Goal: Task Accomplishment & Management: Manage account settings

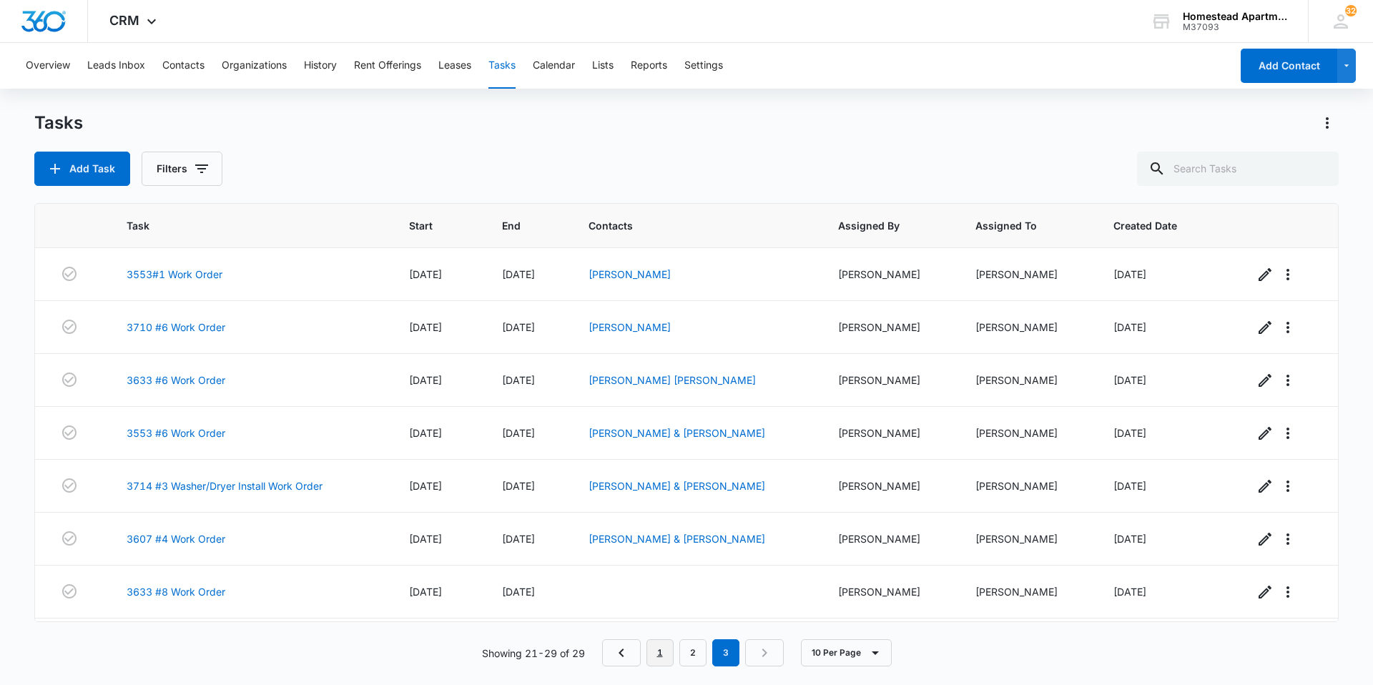
click at [662, 652] on link "1" at bounding box center [659, 652] width 27 height 27
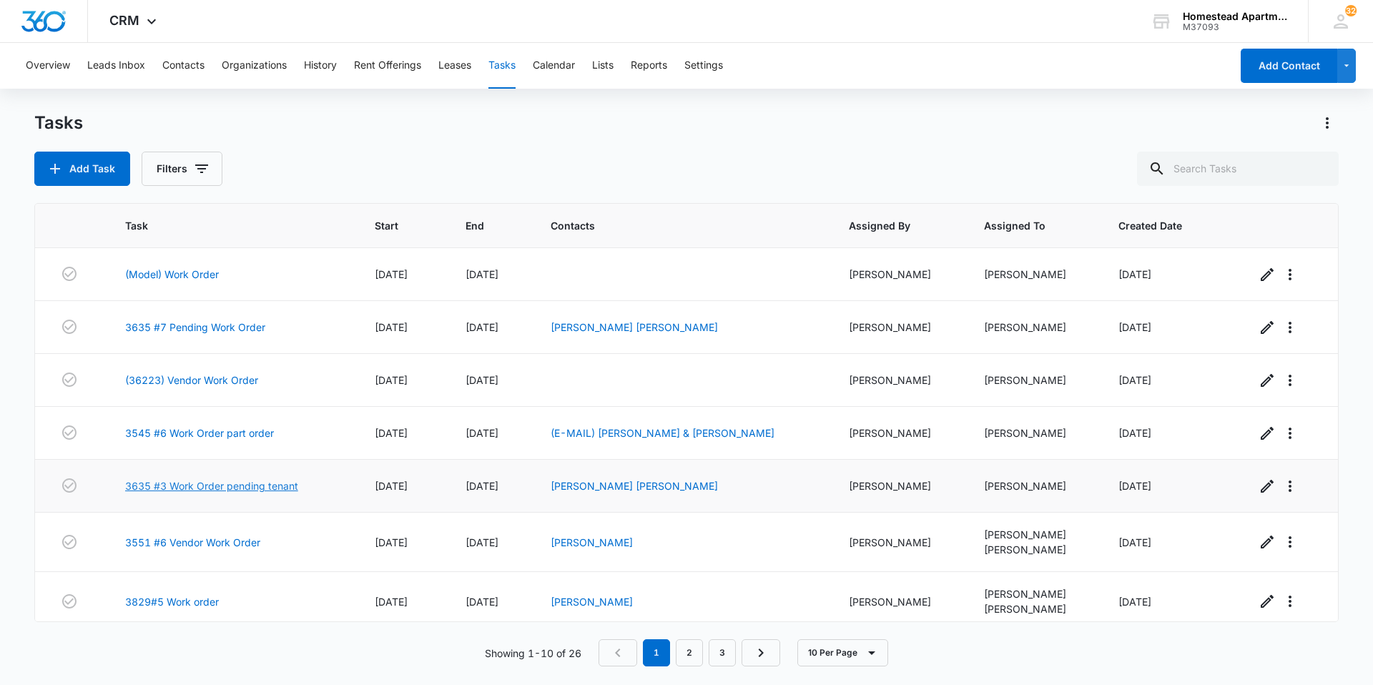
click at [242, 483] on link "3635 #3 Work Order pending tenant" at bounding box center [211, 485] width 173 height 15
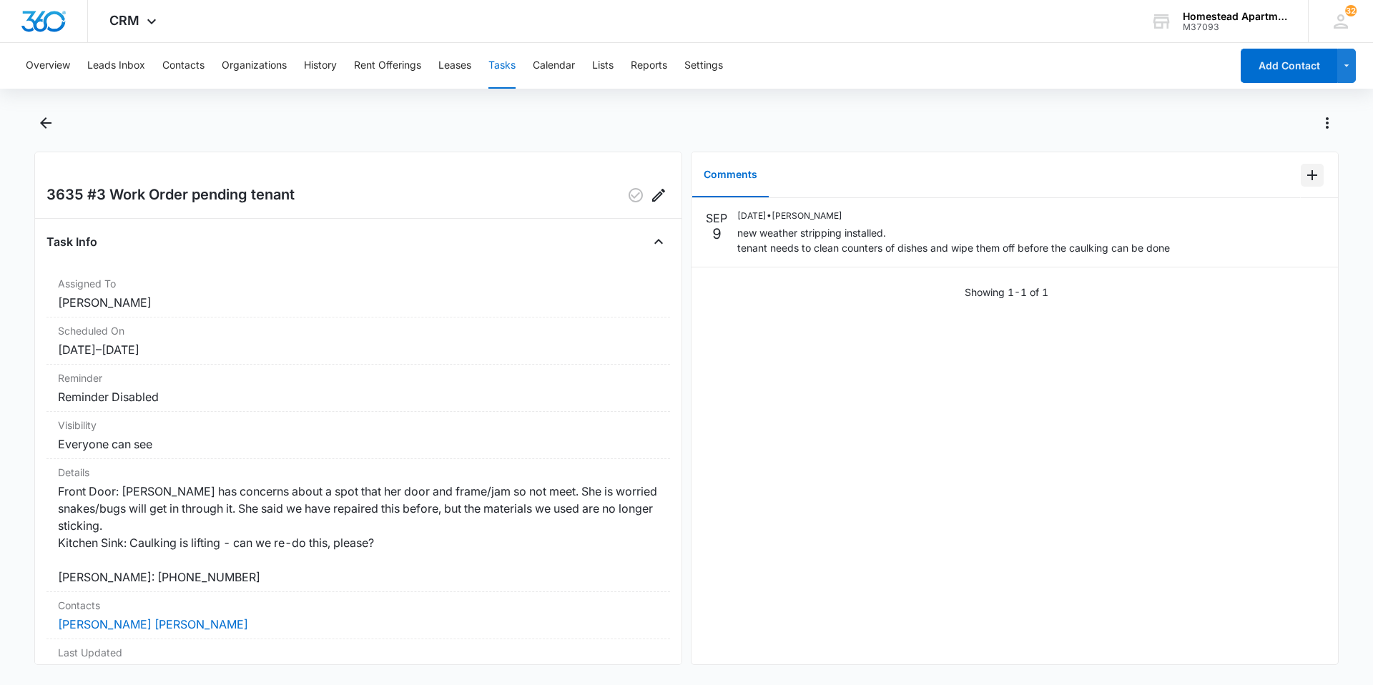
click at [1304, 170] on icon "Add Comment" at bounding box center [1312, 175] width 17 height 17
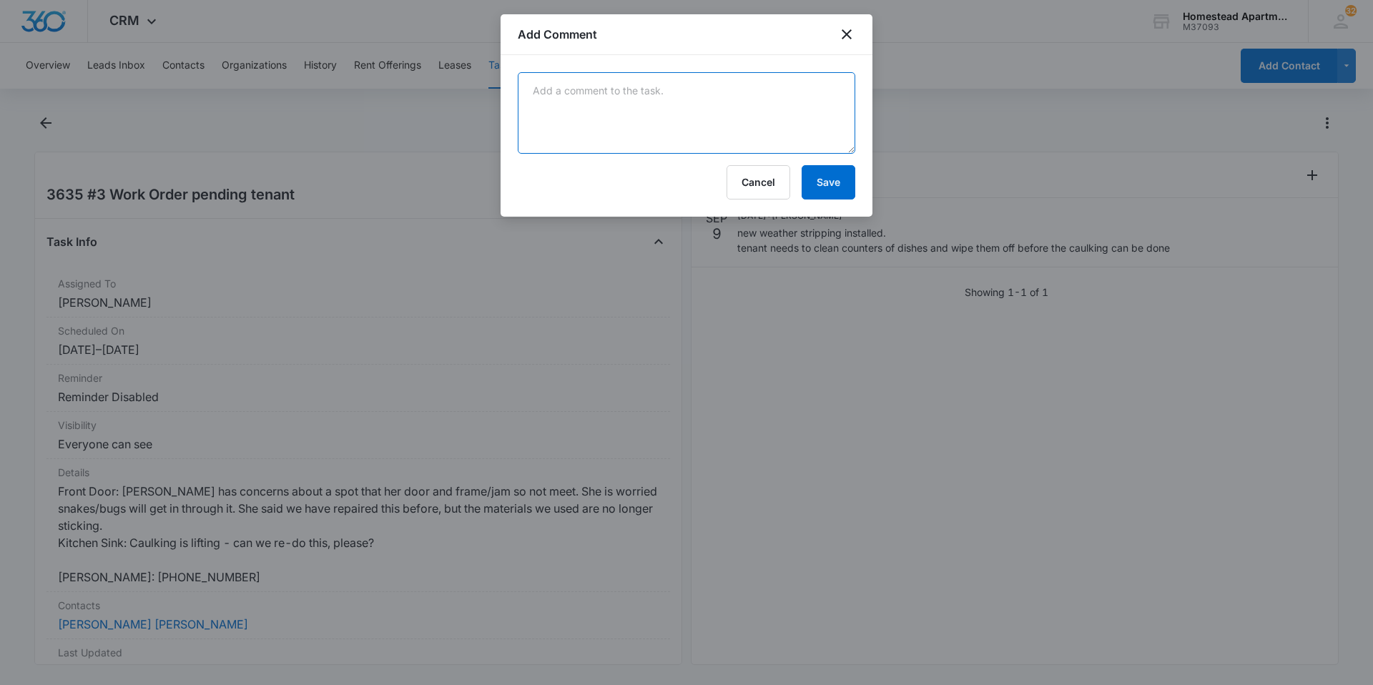
click at [528, 81] on textarea at bounding box center [687, 113] width 338 height 82
type textarea "Counters are cleaned off-please go on Monday. She is worried about the wood com…"
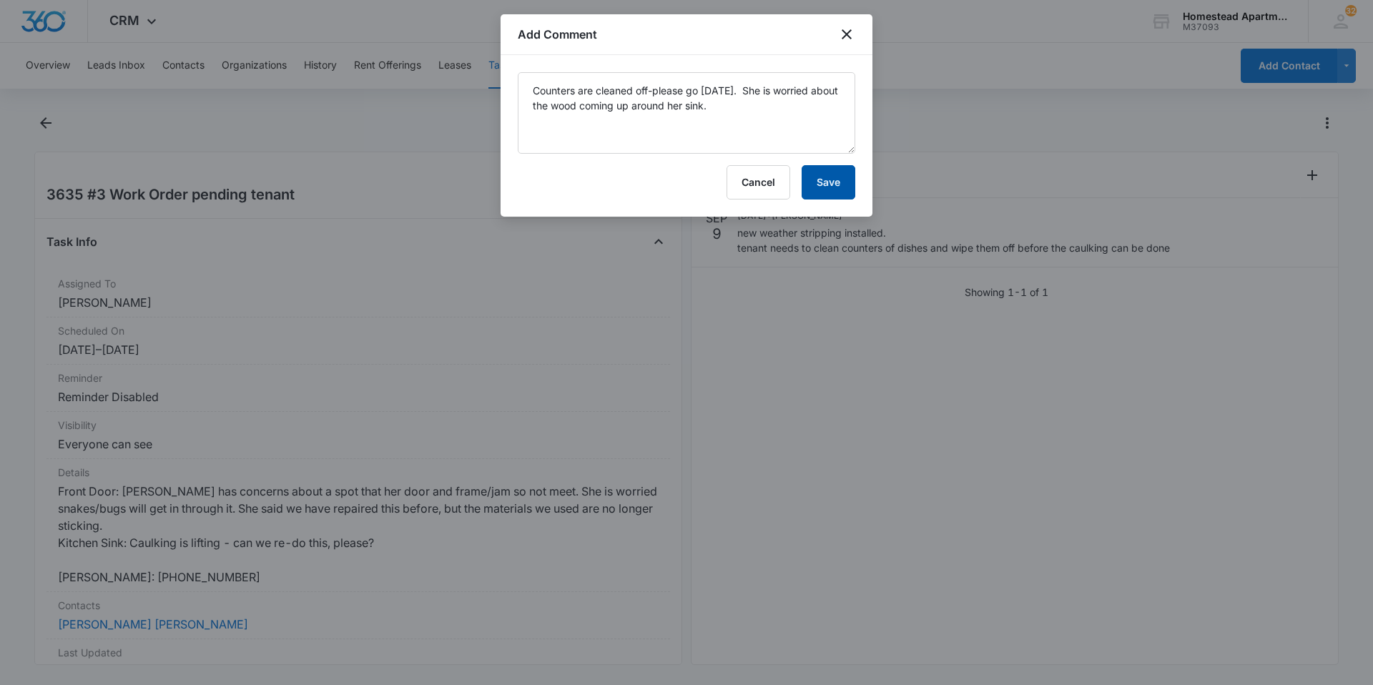
click at [840, 175] on button "Save" at bounding box center [829, 182] width 54 height 34
